Goal: Task Accomplishment & Management: Manage account settings

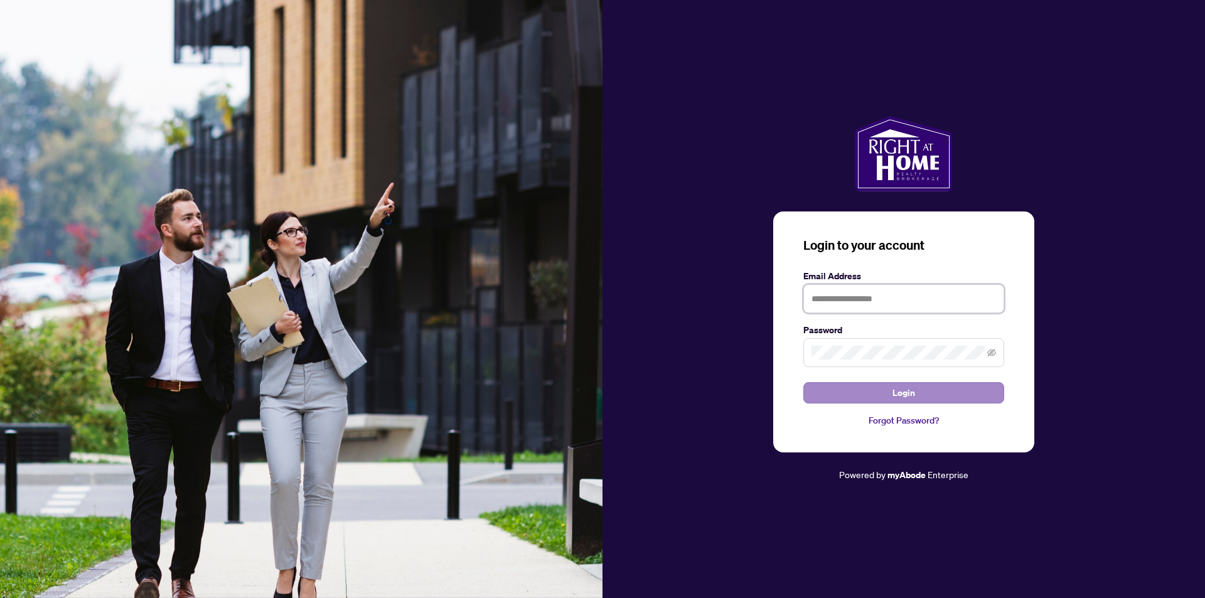
type input "**********"
click at [890, 390] on button "Login" at bounding box center [903, 392] width 201 height 21
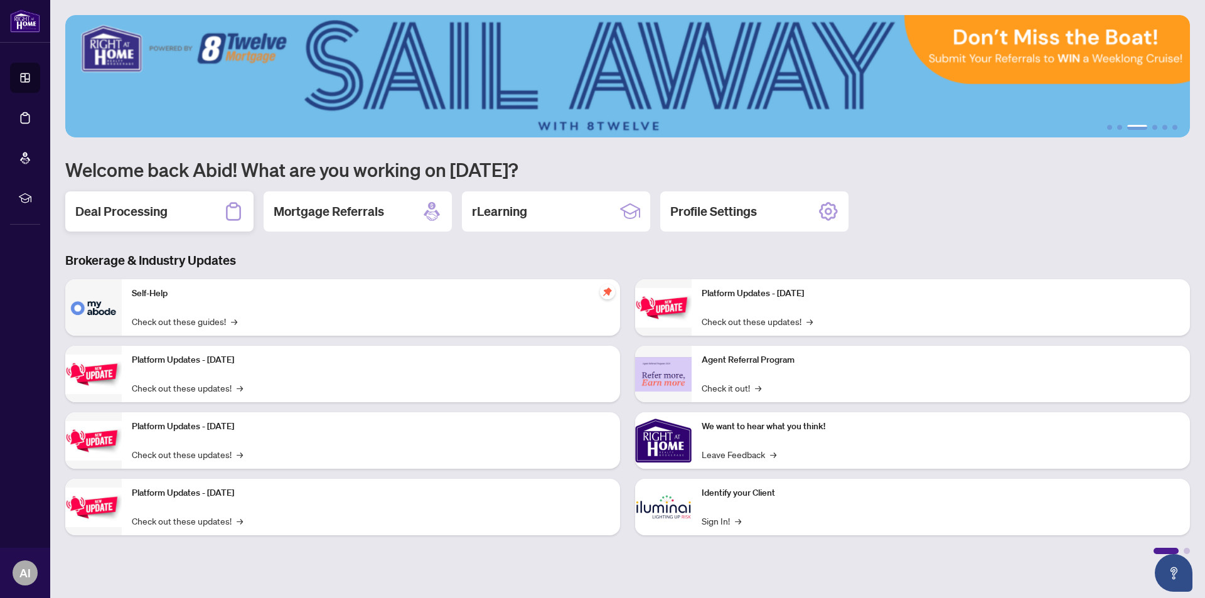
click at [108, 206] on h2 "Deal Processing" at bounding box center [121, 212] width 92 height 18
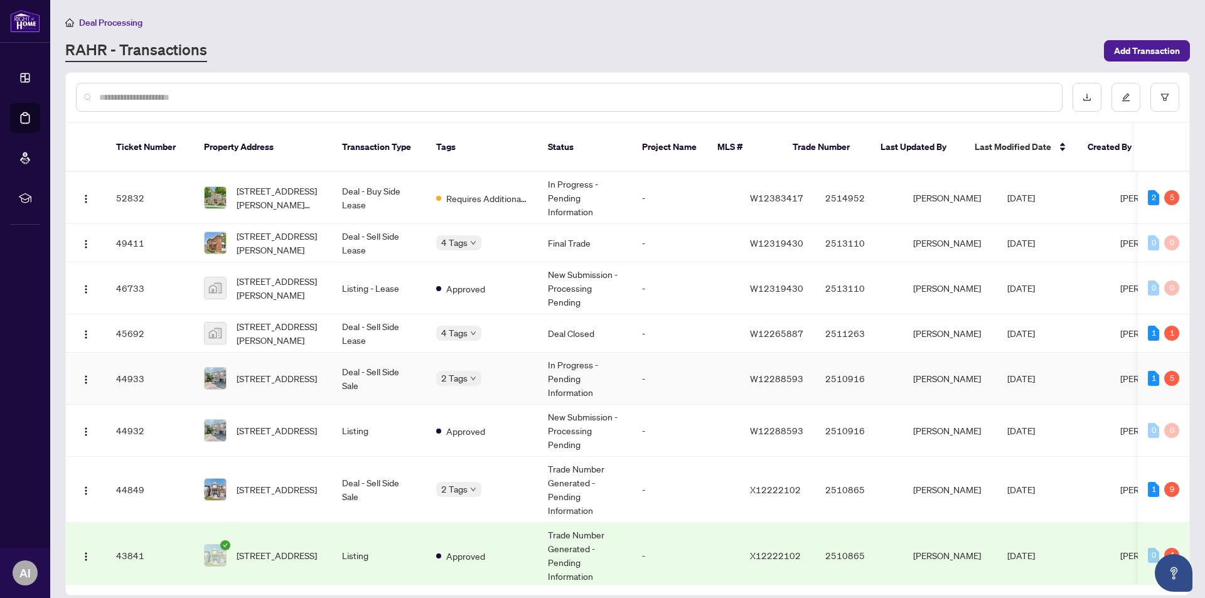
click at [356, 361] on td "Deal - Sell Side Sale" at bounding box center [379, 379] width 94 height 52
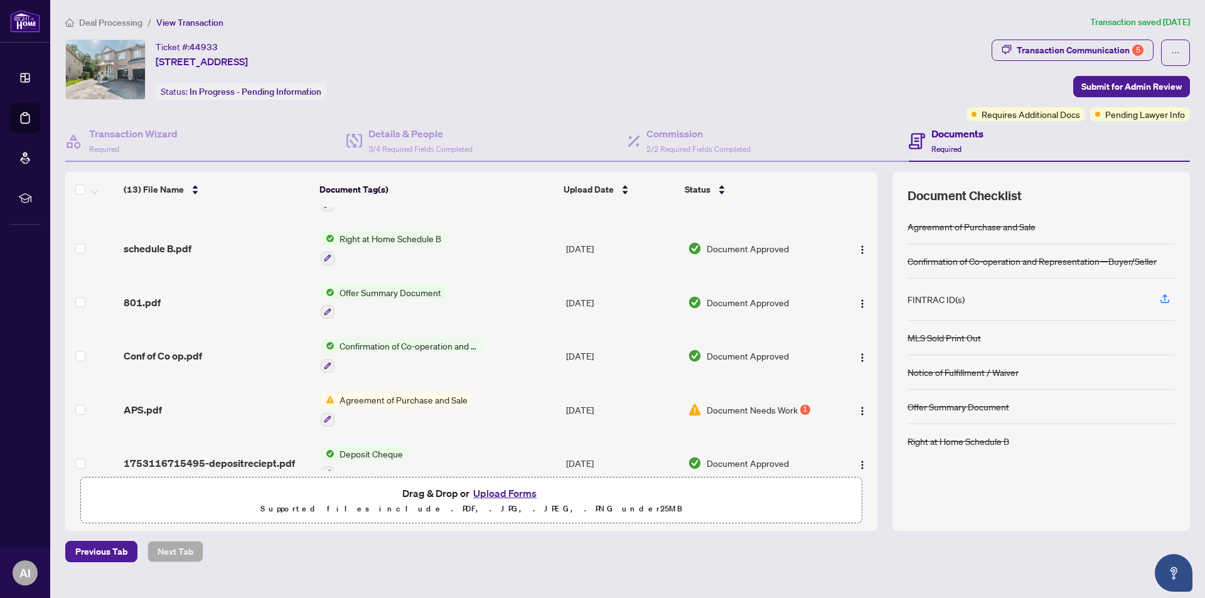
scroll to position [420, 0]
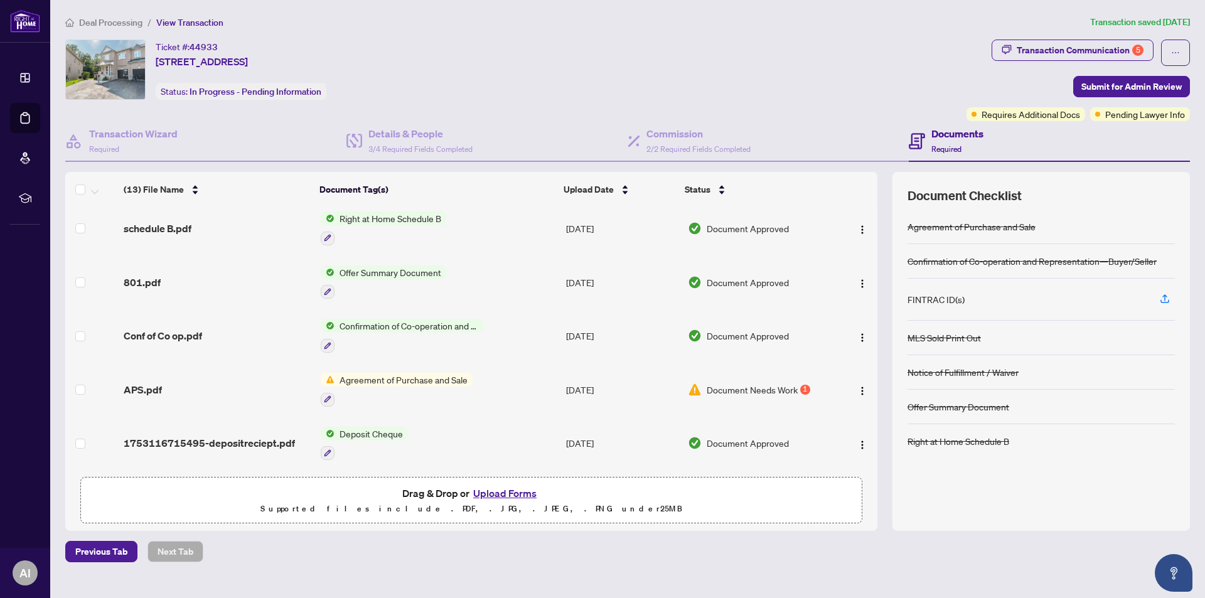
click at [432, 374] on span "Agreement of Purchase and Sale" at bounding box center [403, 380] width 138 height 14
click at [397, 434] on span "Agreement of Purchase and Sale" at bounding box center [402, 439] width 138 height 14
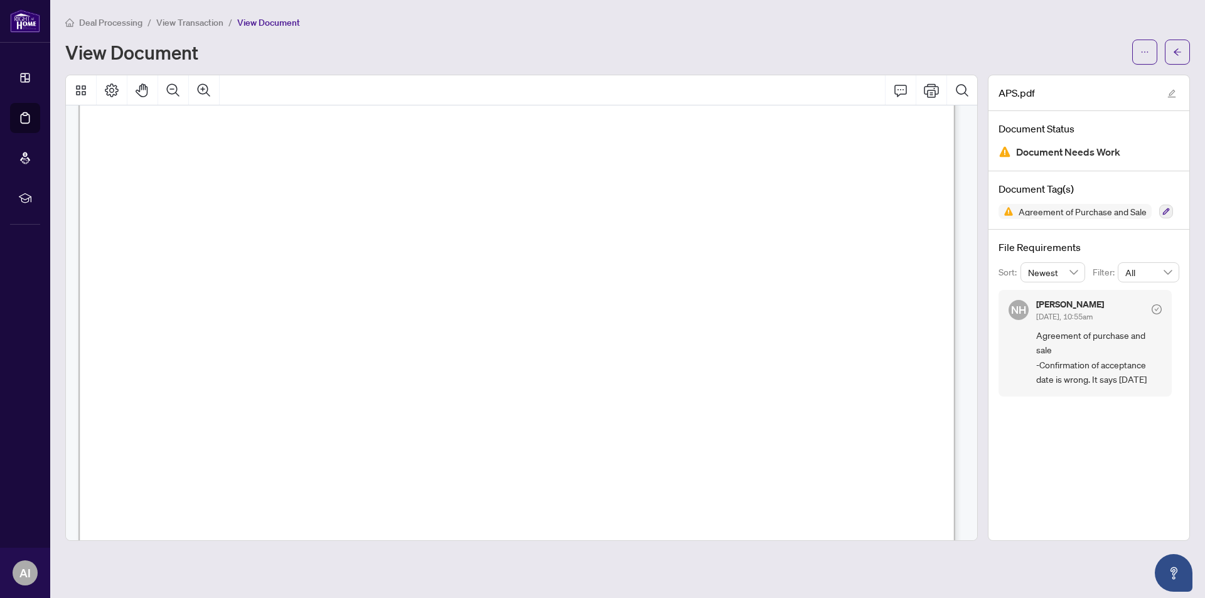
scroll to position [4957, 0]
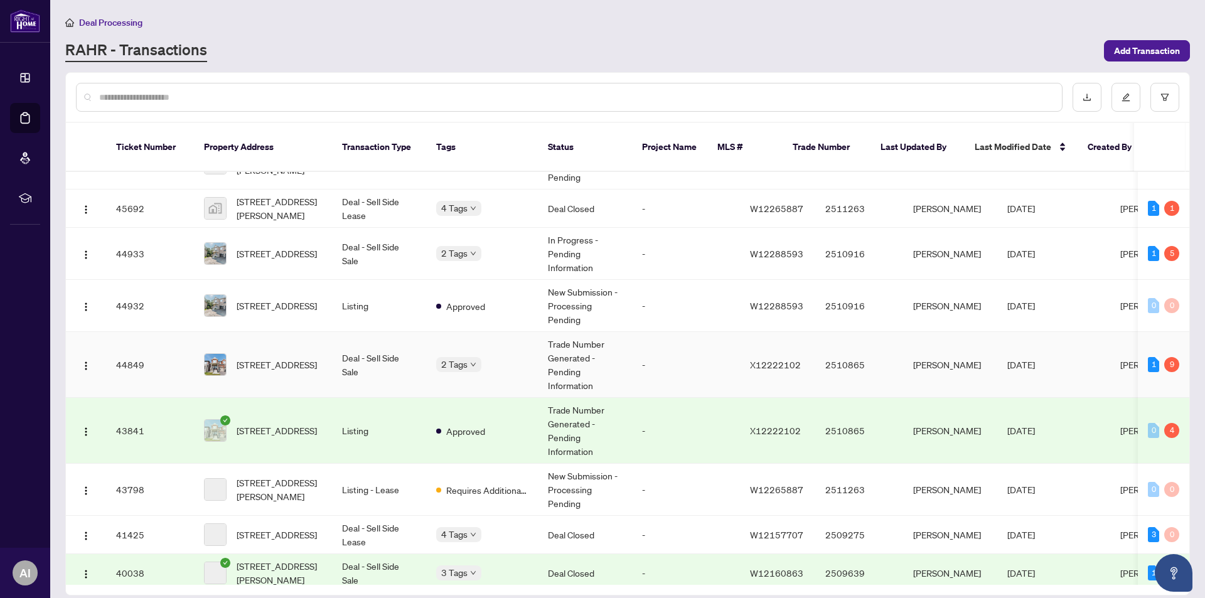
scroll to position [125, 0]
click at [317, 357] on span "[STREET_ADDRESS]" at bounding box center [277, 364] width 80 height 14
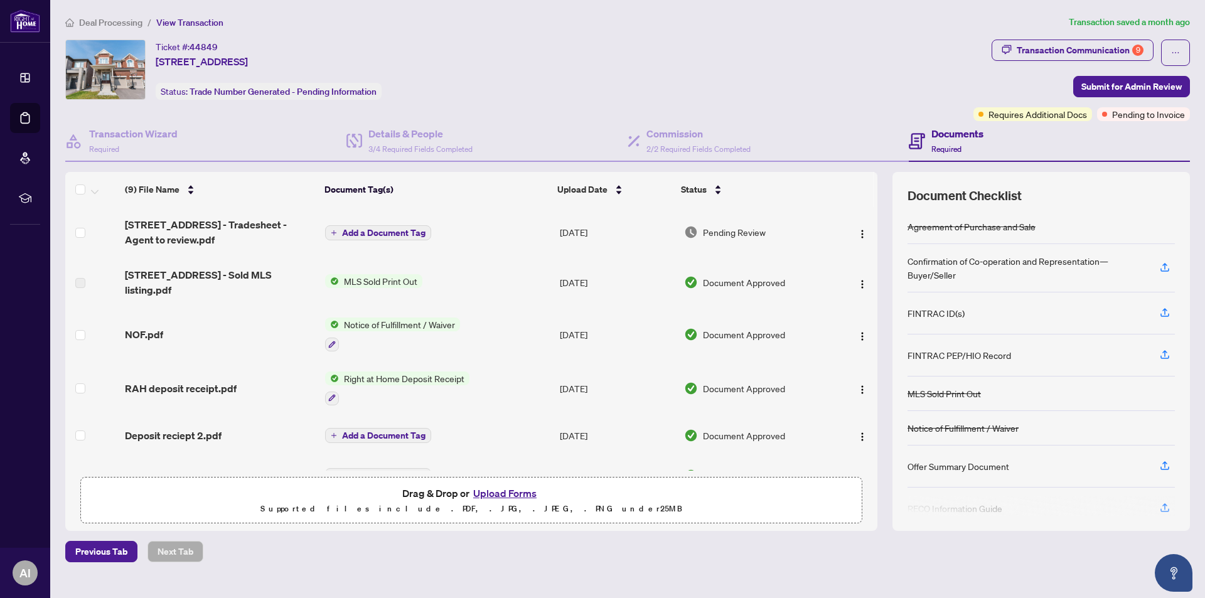
click at [1031, 116] on span "Requires Additional Docs" at bounding box center [1037, 114] width 99 height 14
click at [1026, 93] on div "Requires Additional Docs" at bounding box center [1033, 90] width 95 height 20
click at [1027, 88] on div "Requires Additional Docs" at bounding box center [1033, 90] width 95 height 20
click at [1045, 48] on div "Transaction Communication 9" at bounding box center [1079, 50] width 127 height 20
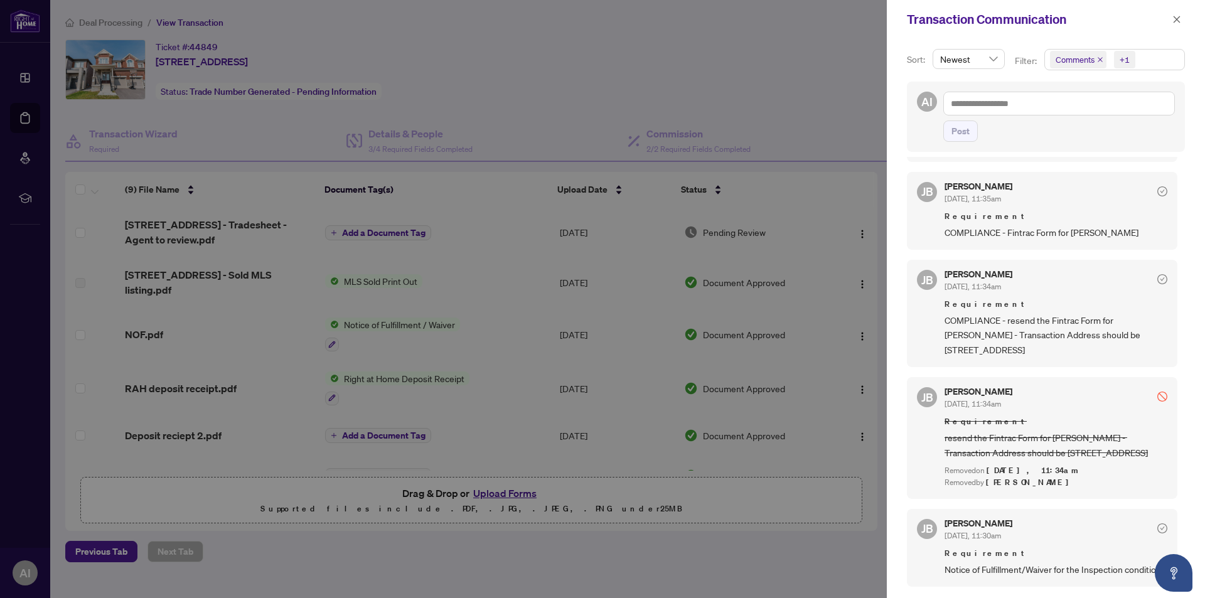
scroll to position [486, 0]
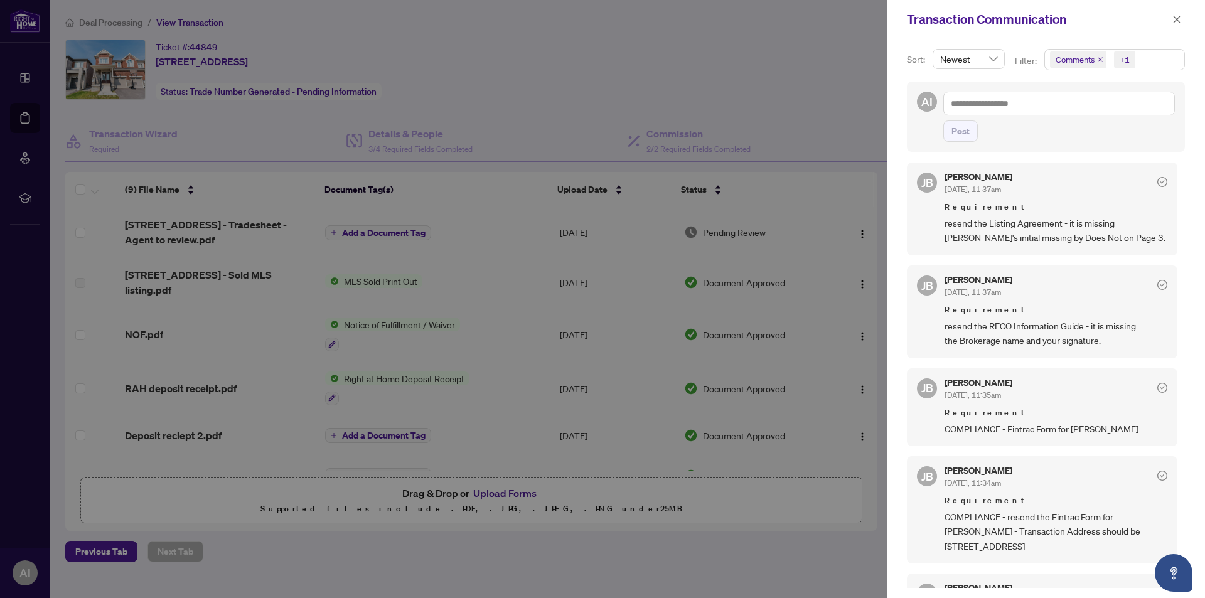
click at [820, 112] on div at bounding box center [602, 299] width 1205 height 598
drag, startPoint x: 830, startPoint y: 110, endPoint x: 844, endPoint y: 100, distance: 17.1
click at [831, 109] on div at bounding box center [602, 299] width 1205 height 598
click at [1176, 17] on icon "close" at bounding box center [1176, 19] width 9 height 9
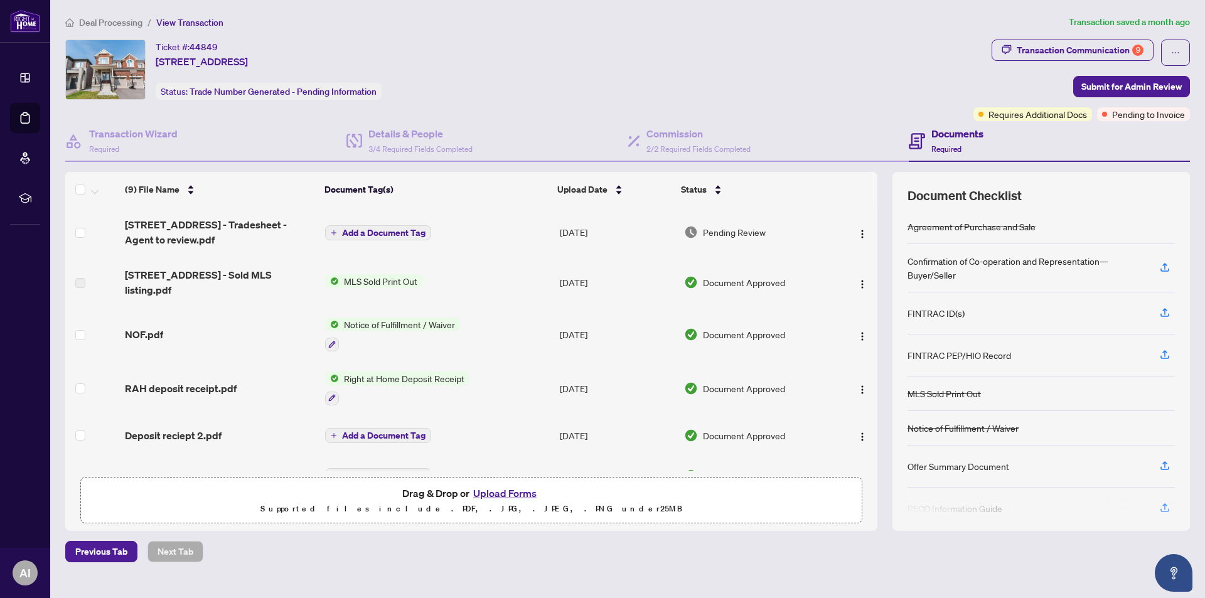
click at [359, 276] on span "MLS Sold Print Out" at bounding box center [380, 281] width 83 height 14
click at [346, 316] on span "MLS Sold Print Out" at bounding box center [358, 319] width 83 height 14
click at [353, 316] on span "MLS Sold Print Out" at bounding box center [358, 319] width 83 height 14
click at [363, 317] on span "MLS Sold Print Out" at bounding box center [358, 319] width 83 height 14
click at [365, 315] on span "MLS Sold Print Out" at bounding box center [358, 319] width 83 height 14
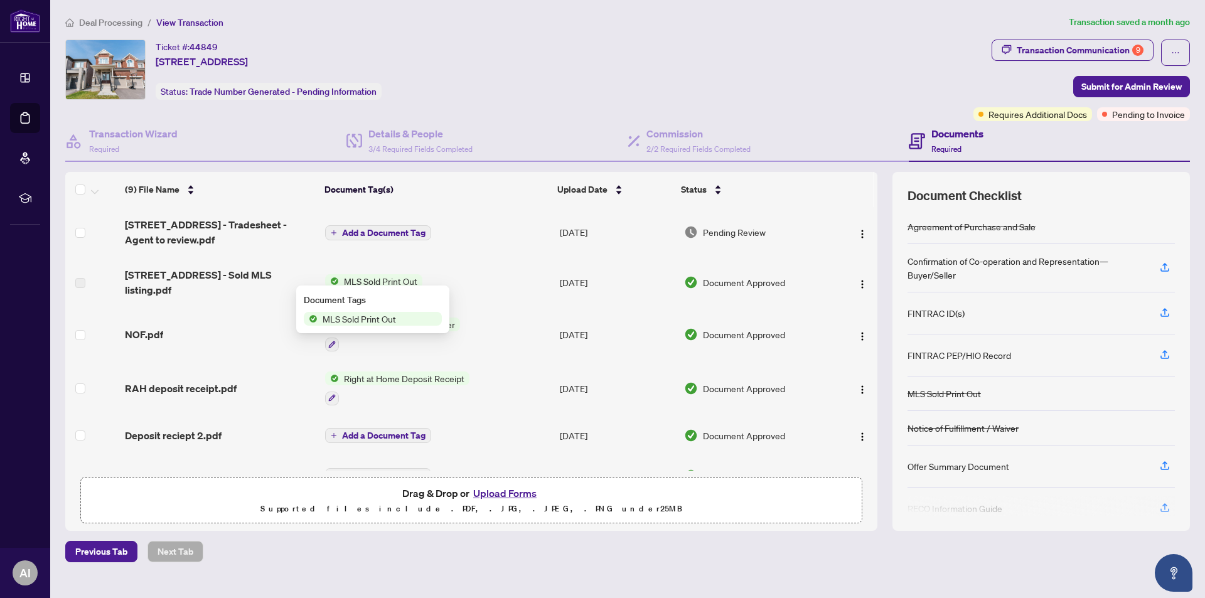
click at [355, 274] on span "MLS Sold Print Out" at bounding box center [380, 281] width 83 height 14
click at [355, 276] on span "MLS Sold Print Out" at bounding box center [380, 281] width 83 height 14
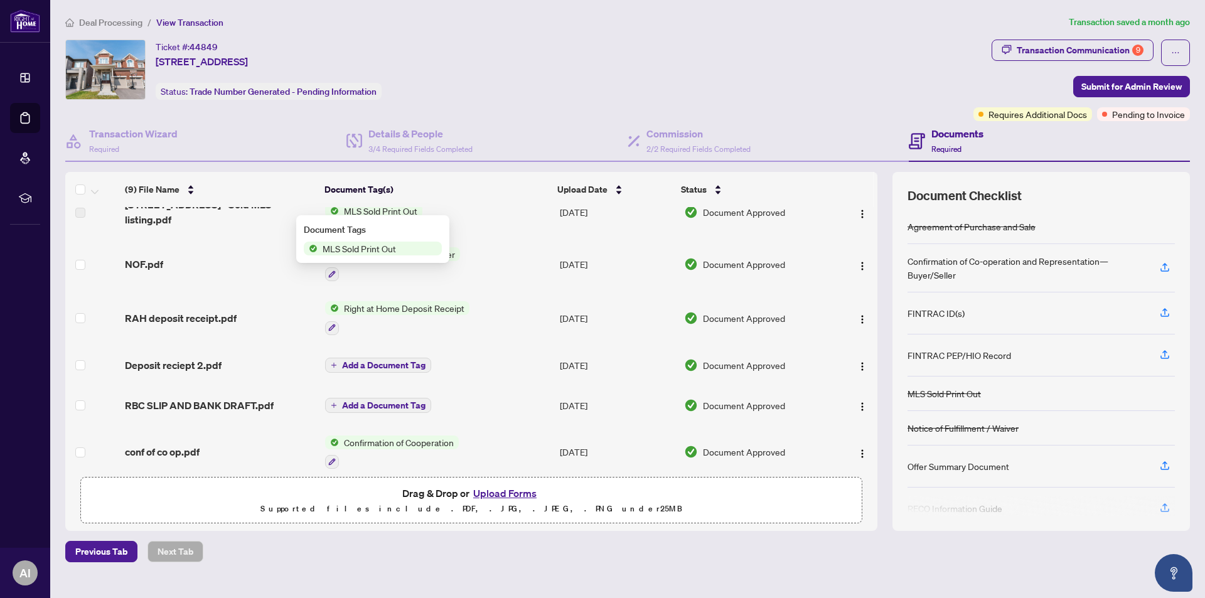
scroll to position [179, 0]
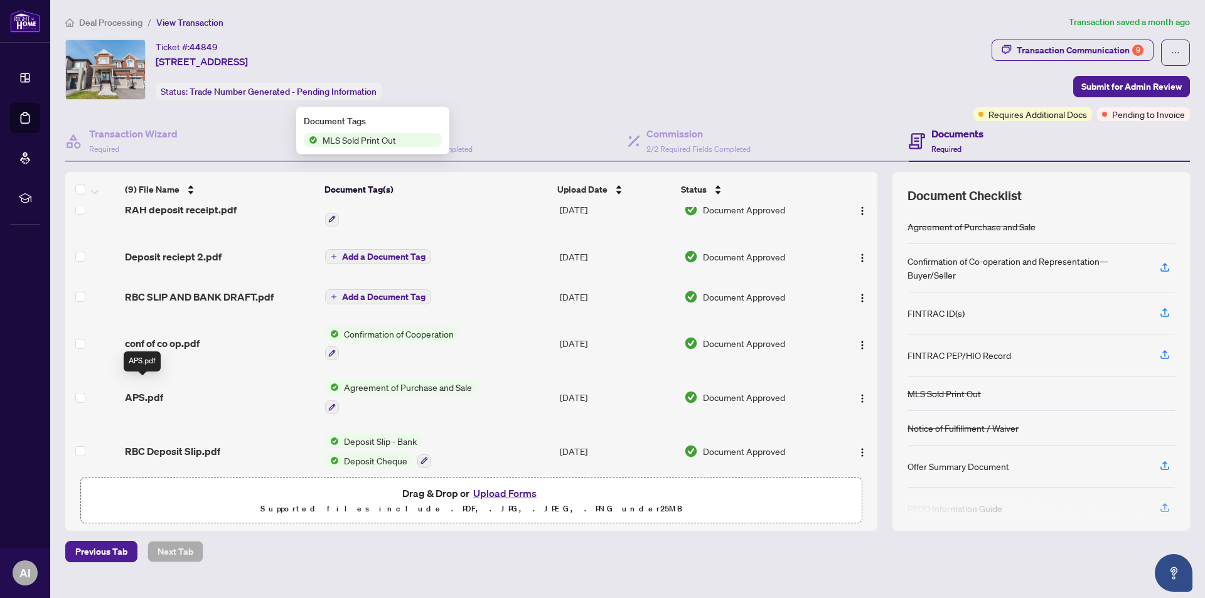
click at [153, 390] on span "APS.pdf" at bounding box center [144, 397] width 38 height 15
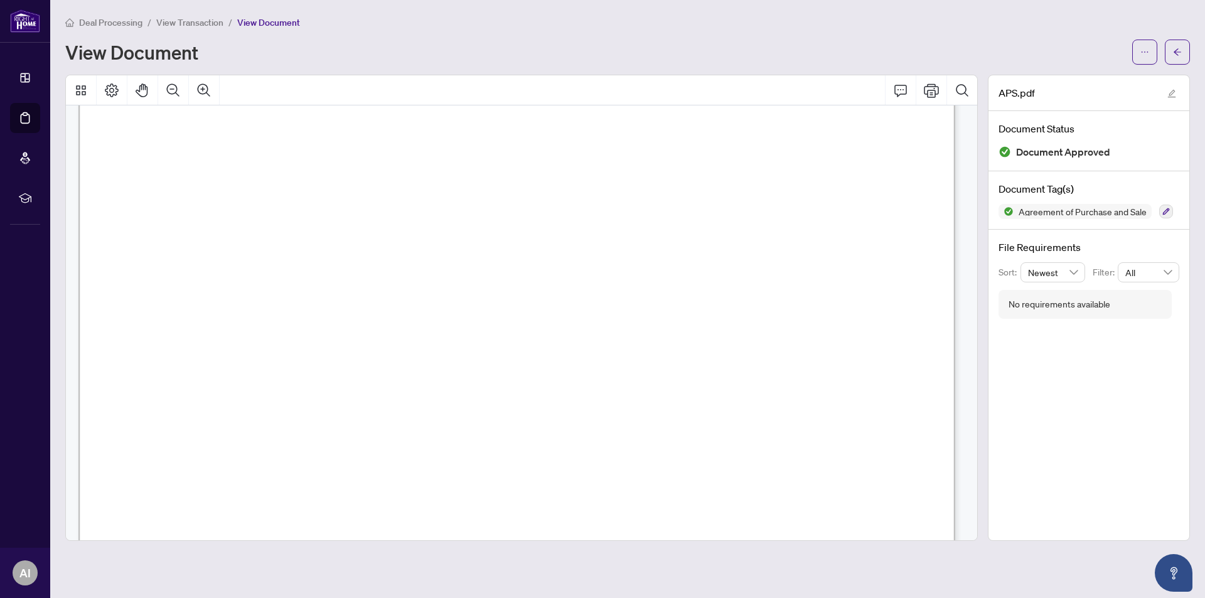
scroll to position [5020, 0]
